Goal: Transaction & Acquisition: Purchase product/service

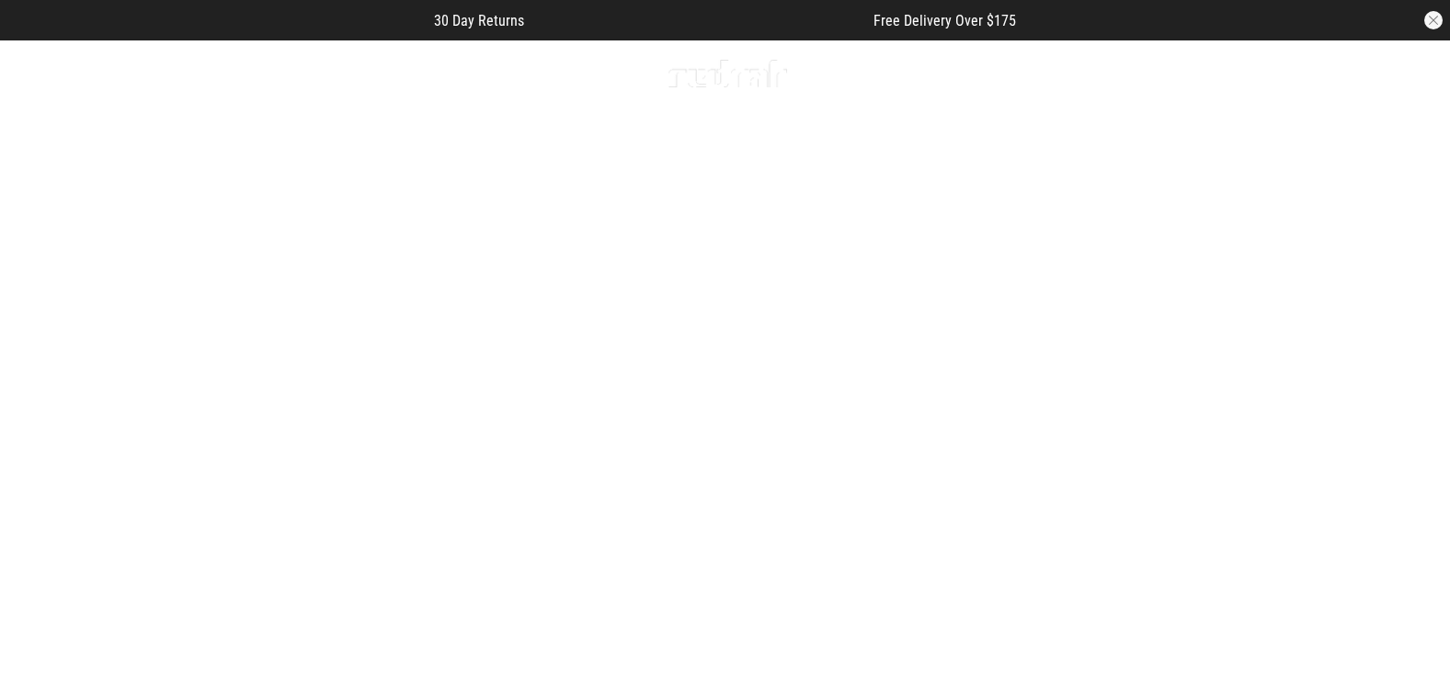
click at [1269, 73] on button "button" at bounding box center [1267, 74] width 37 height 22
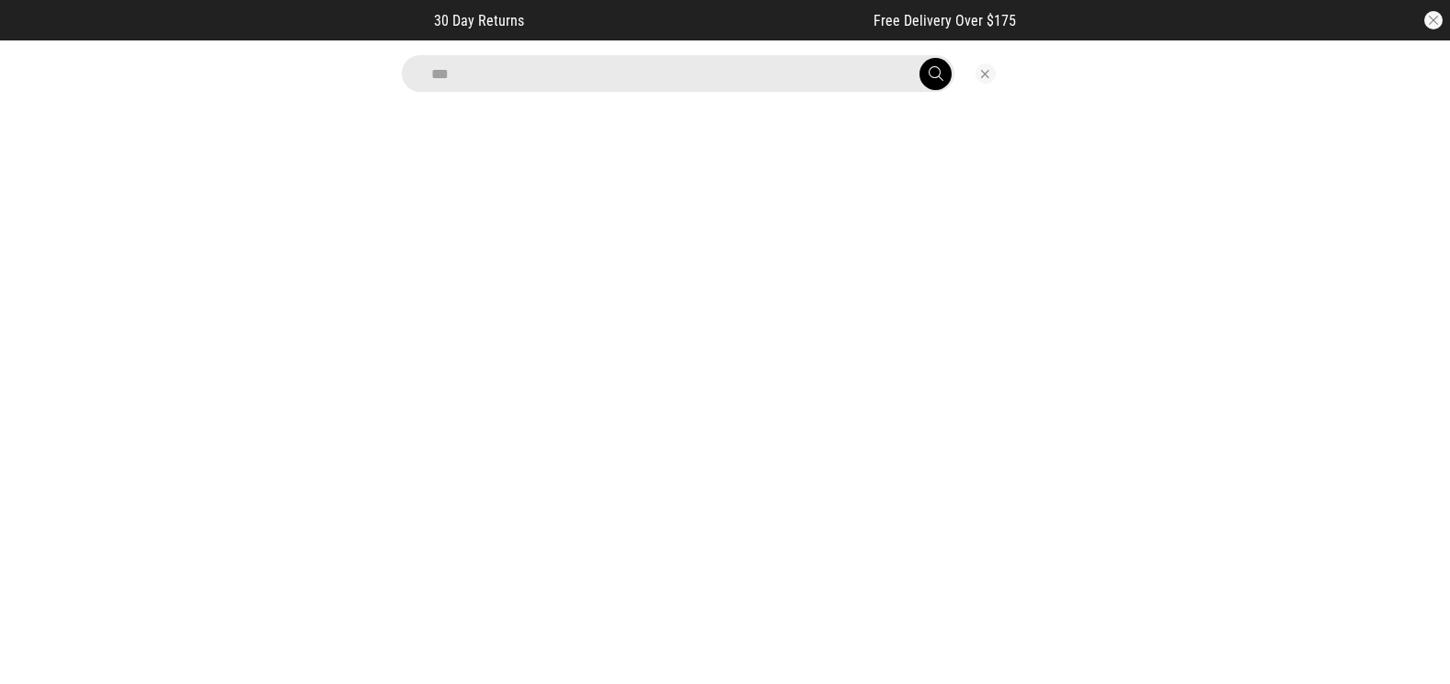
type input "****"
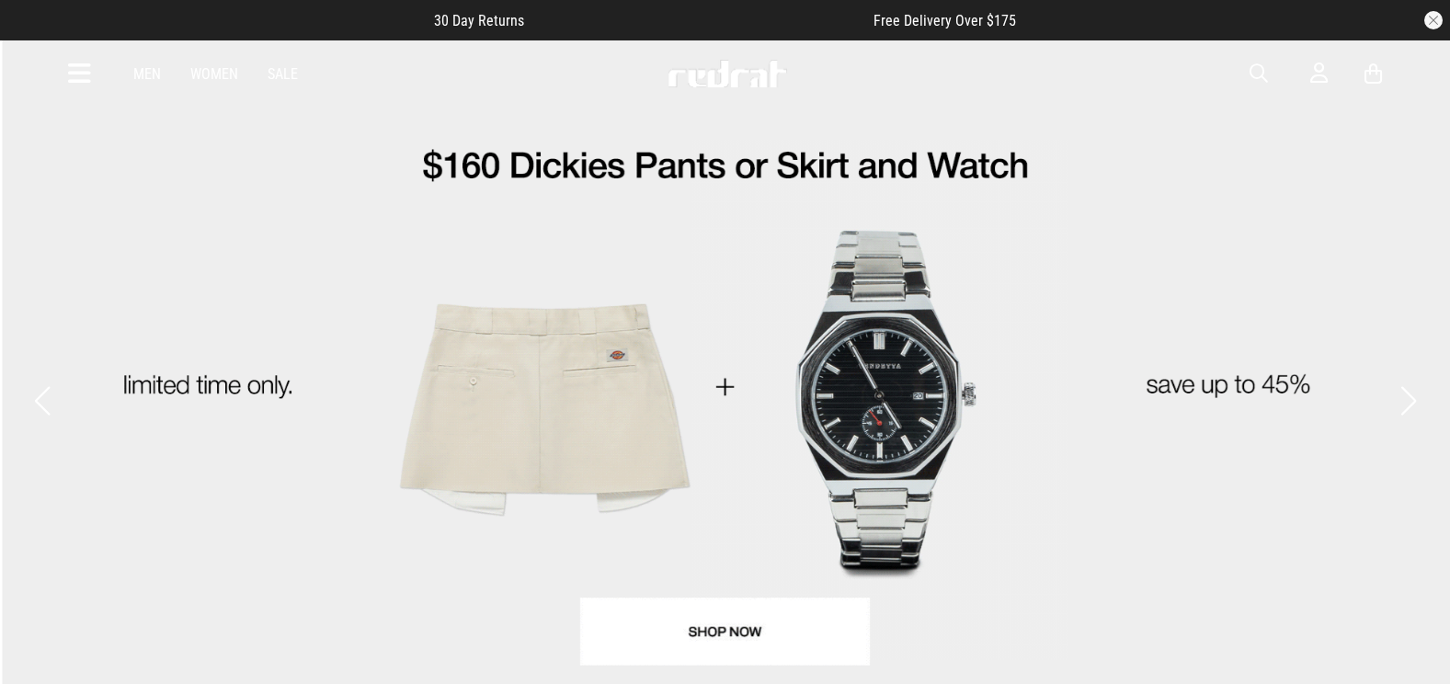
click at [30, 381] on button "Previous slide" at bounding box center [41, 401] width 25 height 40
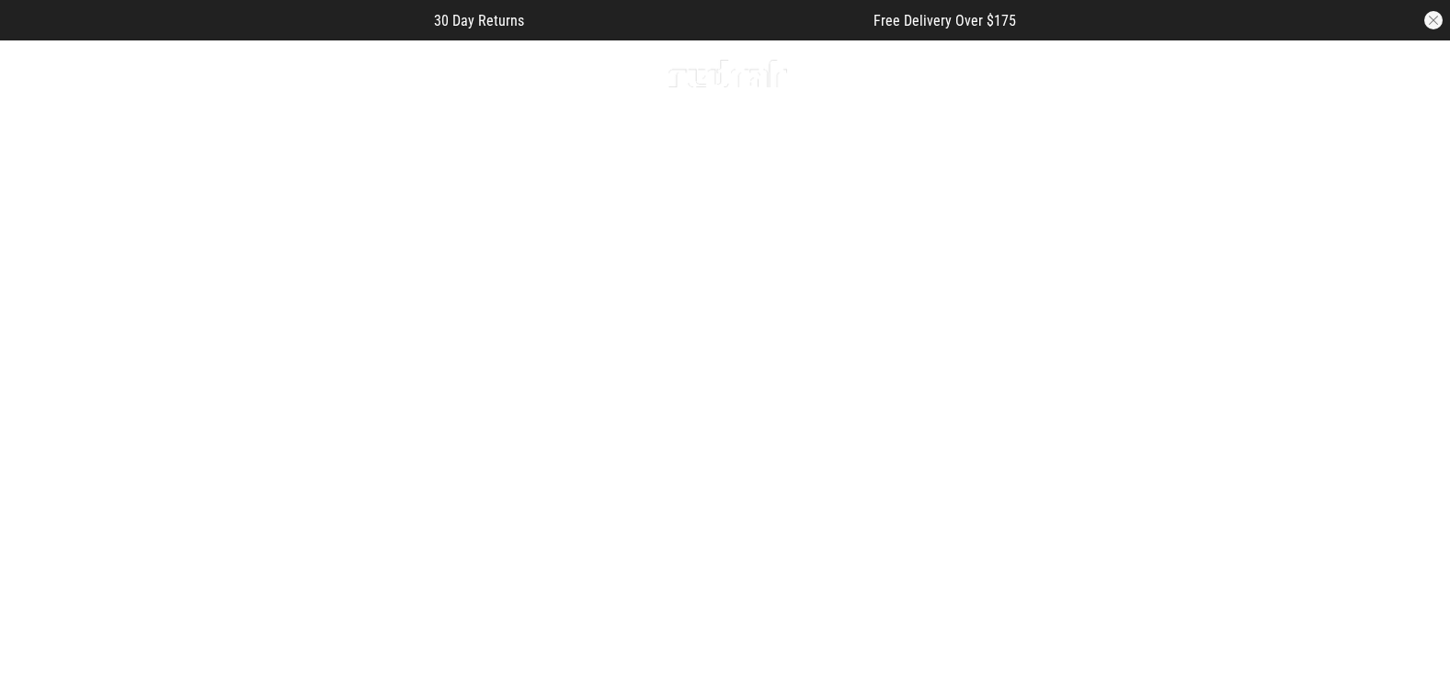
click at [1417, 383] on button "Next slide" at bounding box center [1407, 401] width 25 height 40
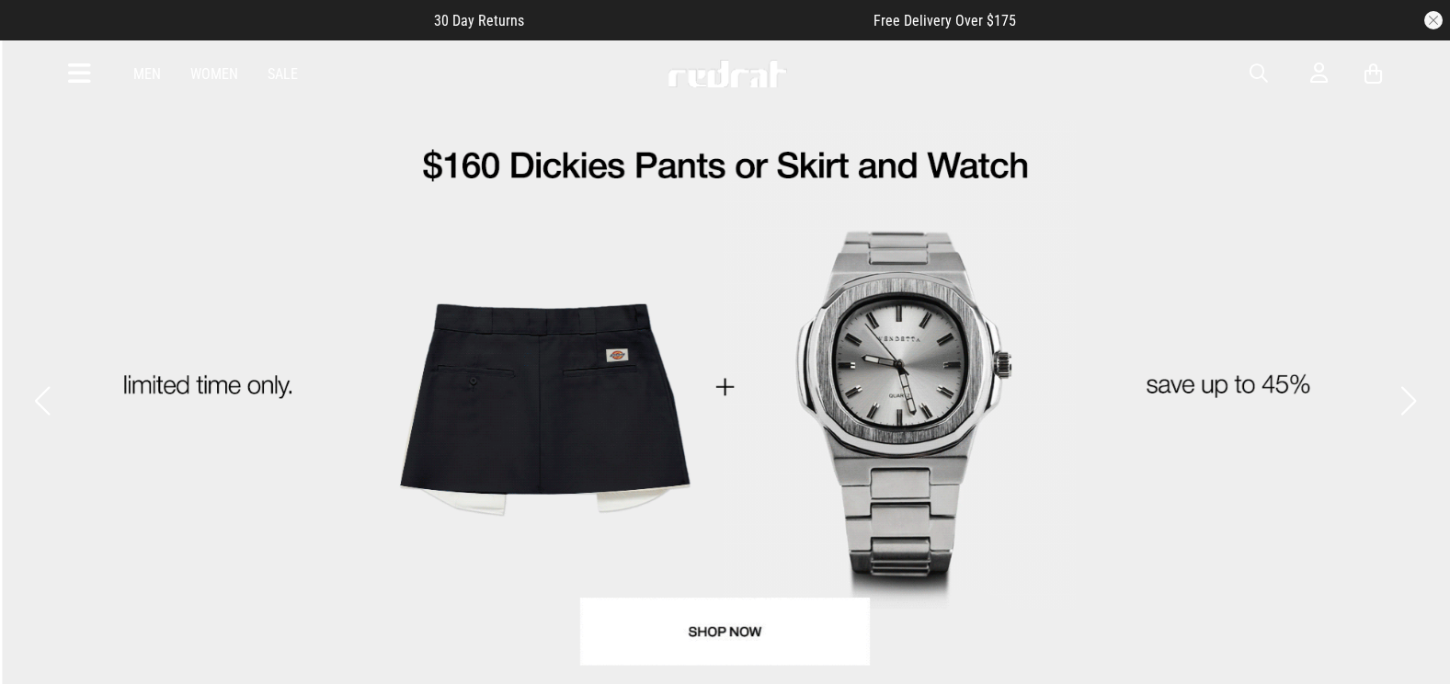
click at [1417, 381] on button "Next slide" at bounding box center [1407, 401] width 25 height 40
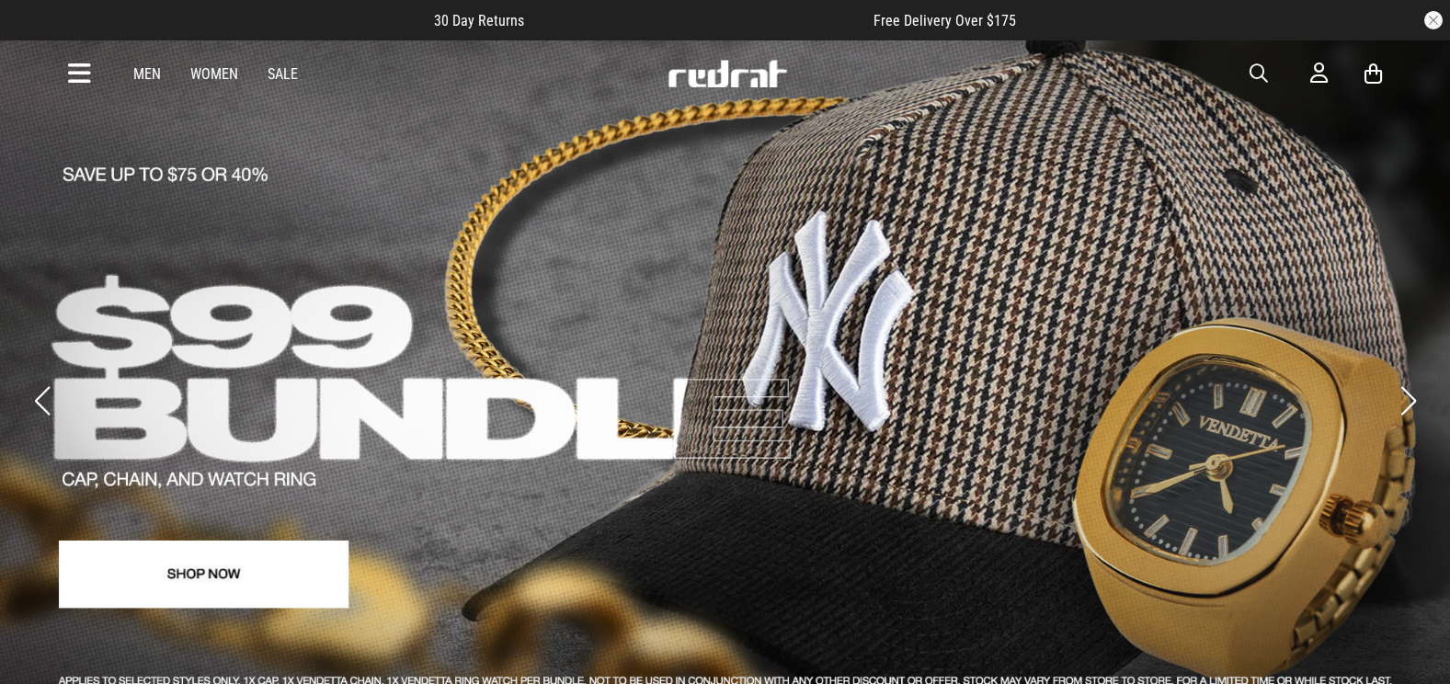
click at [1417, 381] on button "Next slide" at bounding box center [1407, 401] width 25 height 40
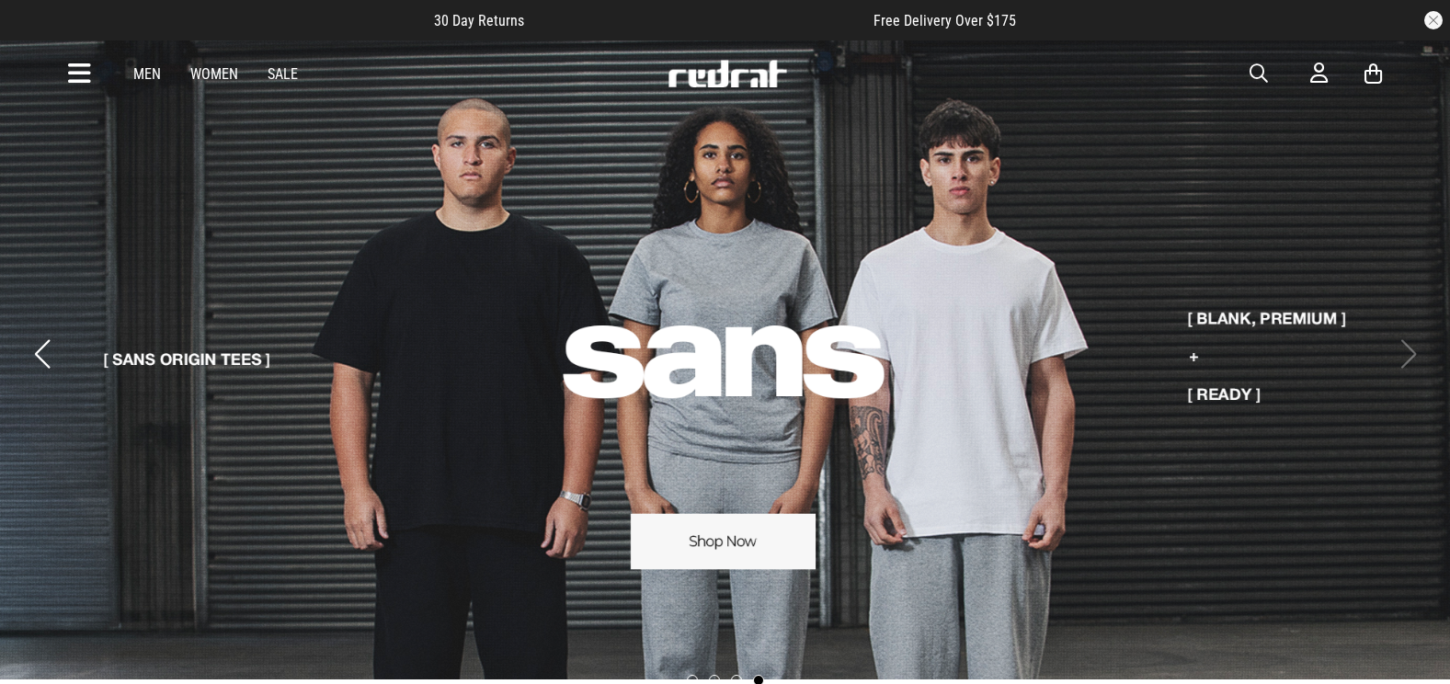
scroll to position [92, 0]
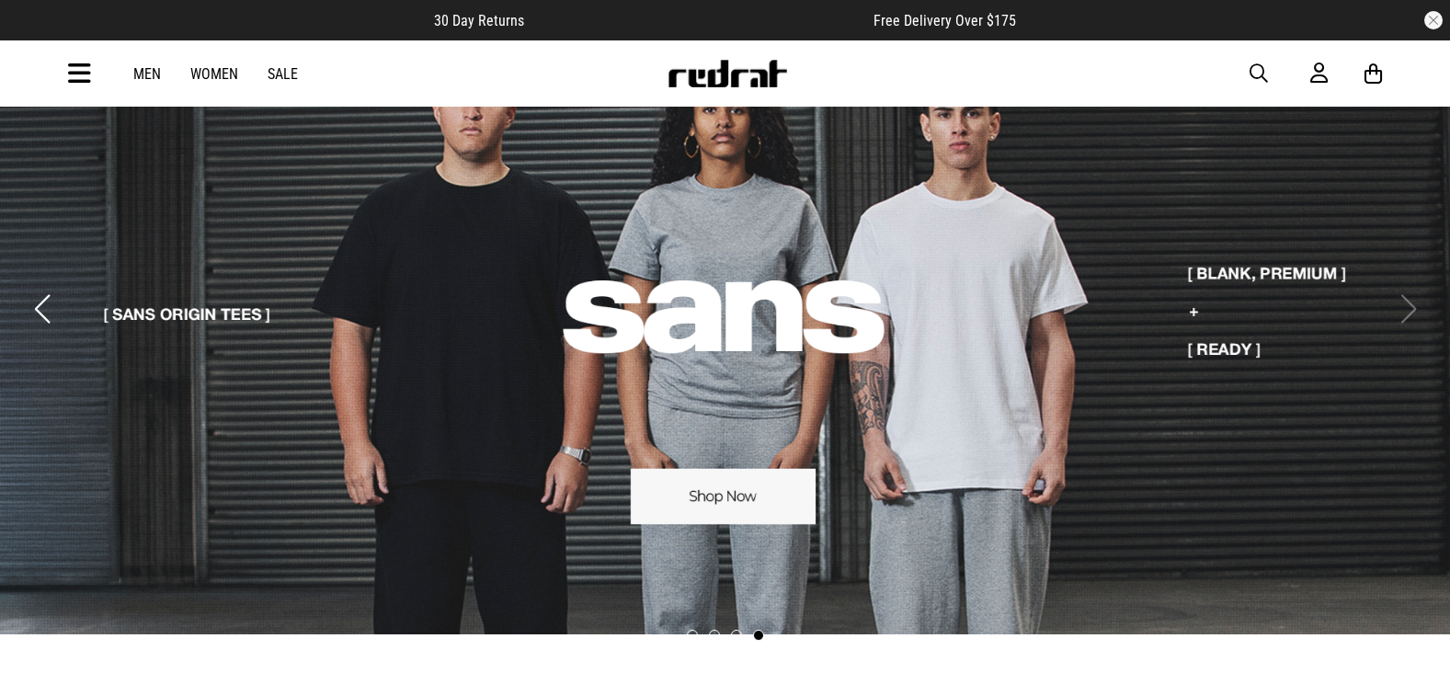
click at [87, 79] on icon at bounding box center [79, 74] width 23 height 30
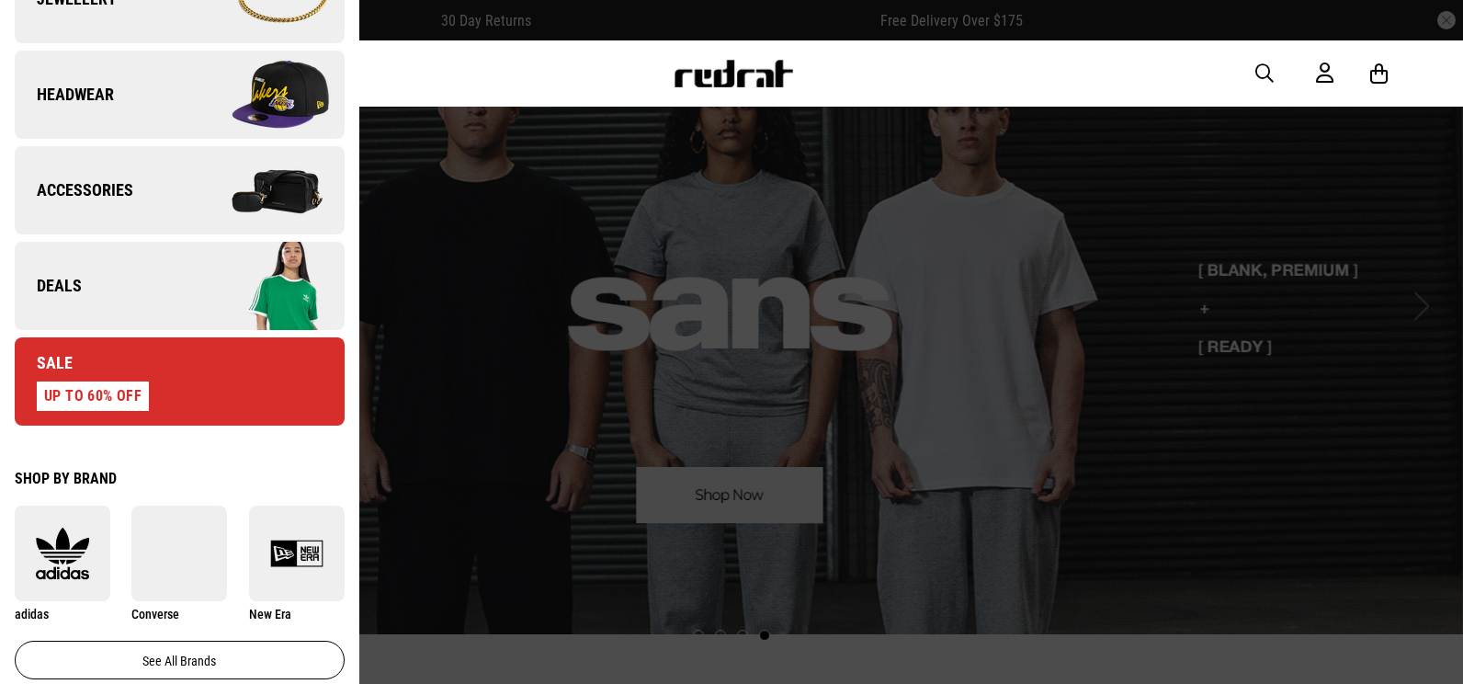
scroll to position [643, 0]
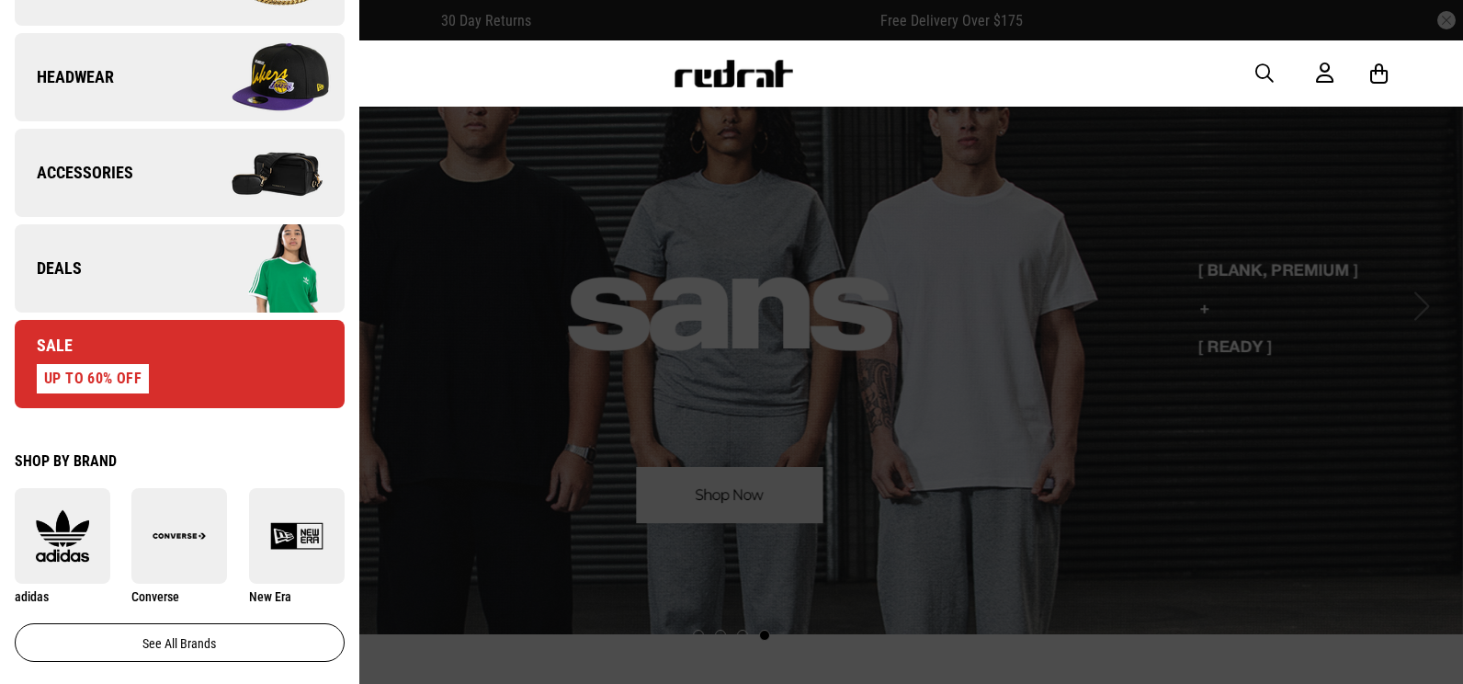
click at [139, 280] on link "Deals" at bounding box center [180, 268] width 330 height 88
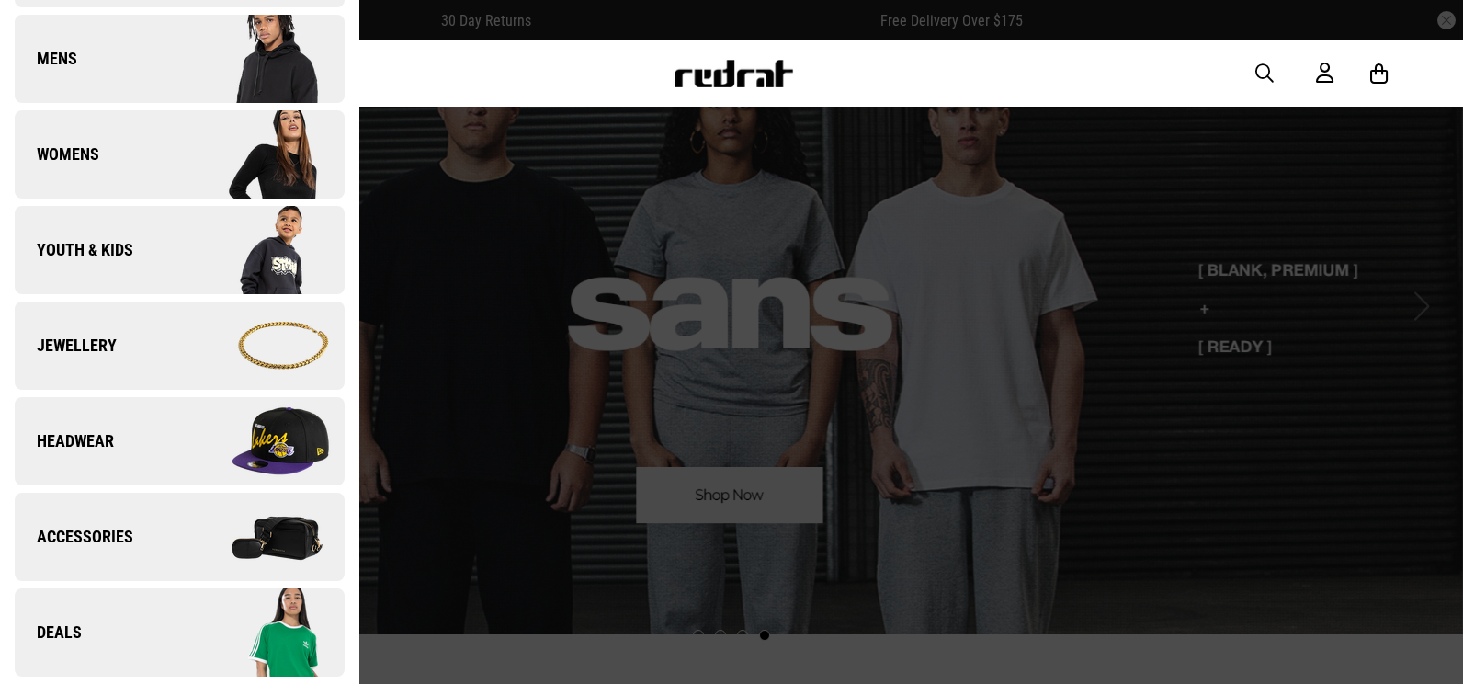
scroll to position [0, 0]
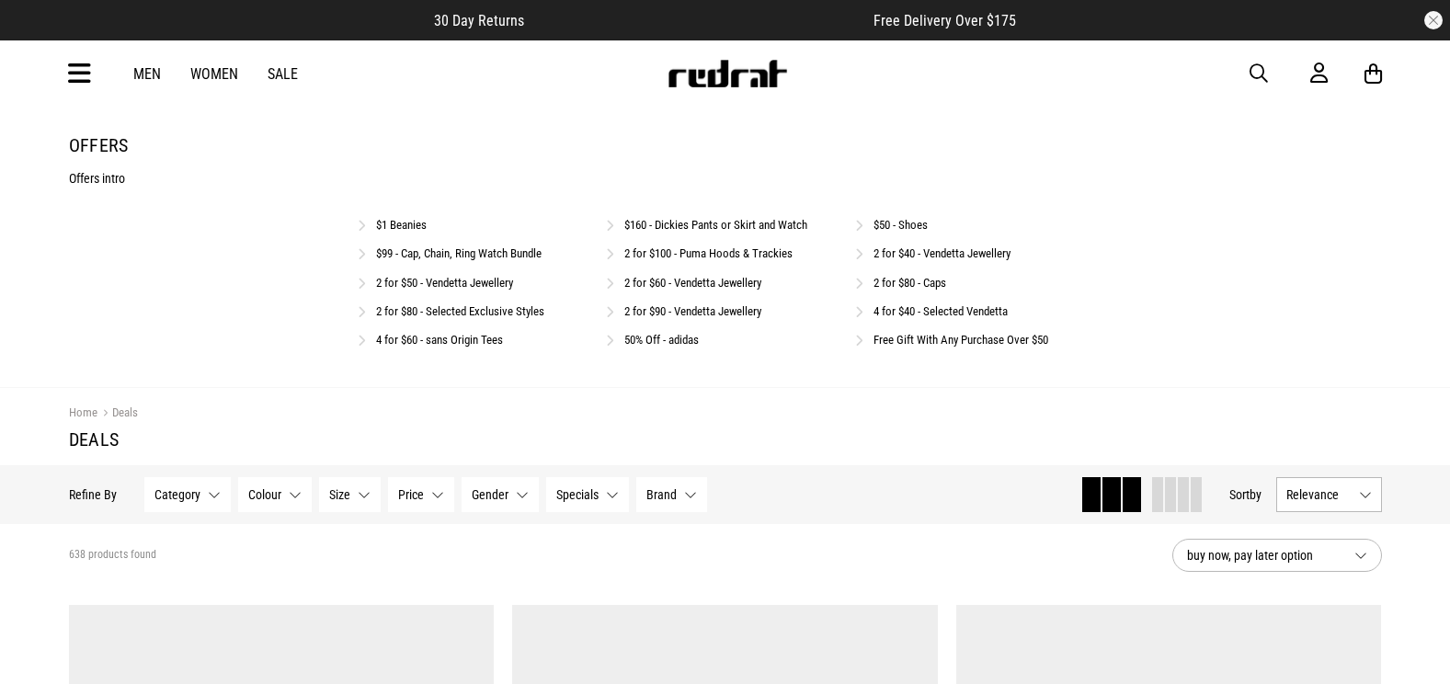
click at [902, 232] on link "$50 - Shoes" at bounding box center [900, 225] width 54 height 14
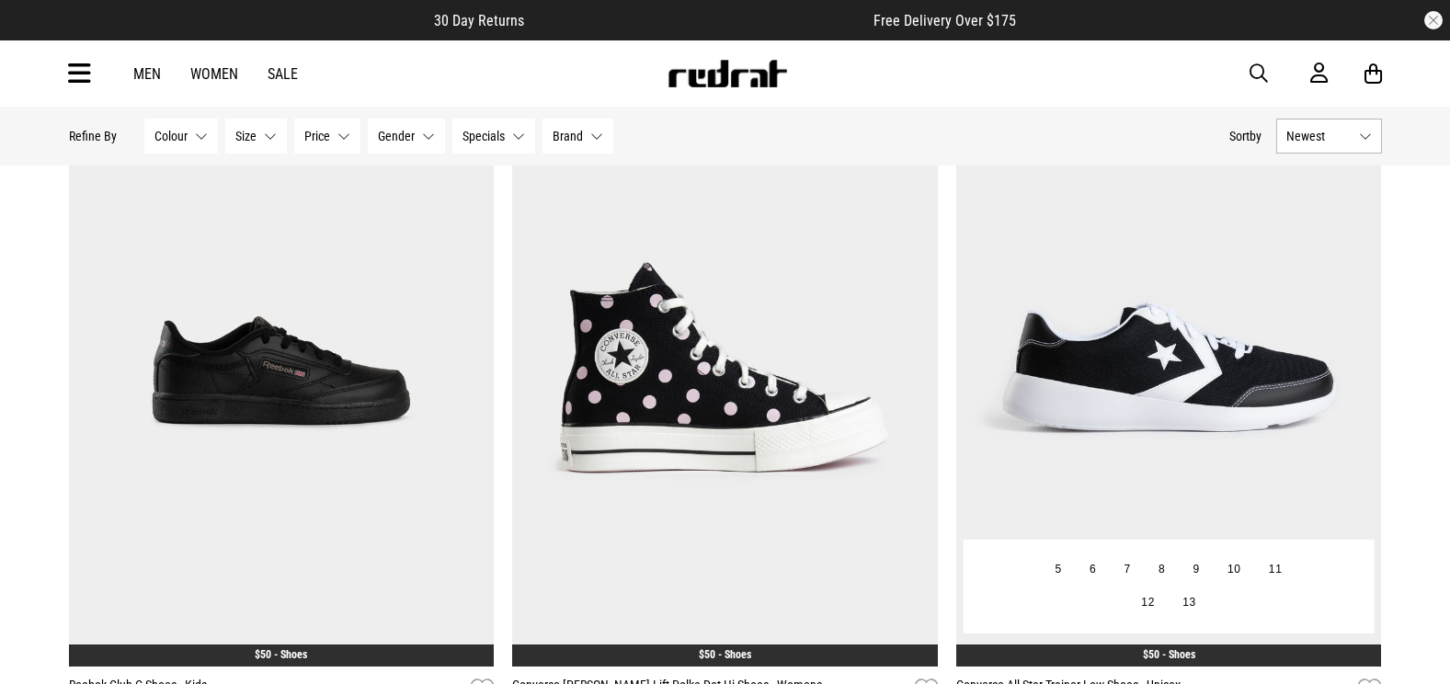
scroll to position [184, 0]
